Goal: Communication & Community: Ask a question

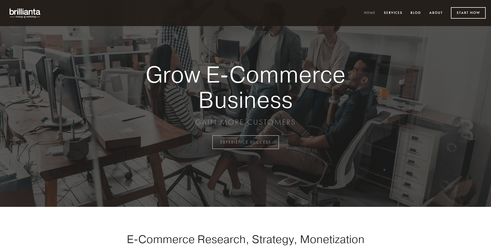
scroll to position [1394, 0]
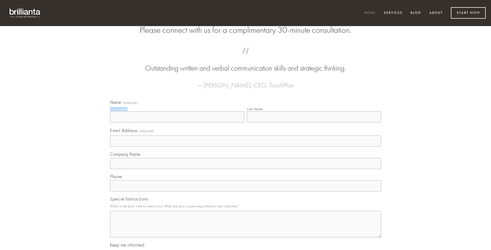
type input "[PERSON_NAME]"
click at [314, 122] on input "Last Name" at bounding box center [314, 116] width 134 height 11
type input "[PERSON_NAME]"
click at [246, 146] on input "Email Address (required)" at bounding box center [245, 140] width 271 height 11
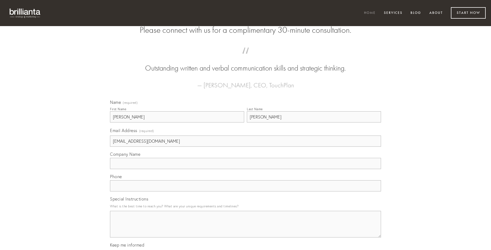
type input "[EMAIL_ADDRESS][DOMAIN_NAME]"
click at [246, 169] on input "Company Name" at bounding box center [245, 163] width 271 height 11
type input "avarus"
click at [246, 191] on input "text" at bounding box center [245, 185] width 271 height 11
click at [246, 229] on textarea "Special Instructions" at bounding box center [245, 224] width 271 height 27
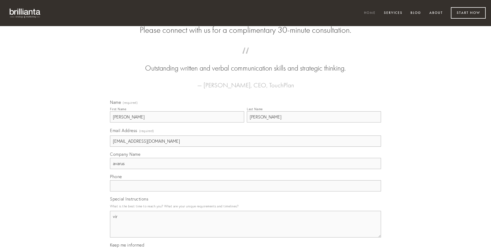
type textarea "vir"
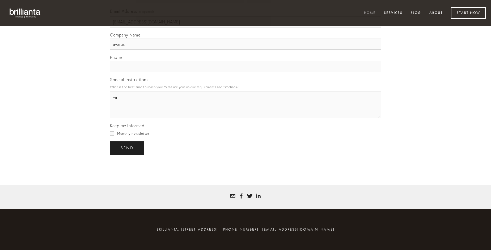
click at [128, 148] on span "send" at bounding box center [127, 147] width 13 height 5
